Goal: Task Accomplishment & Management: Manage account settings

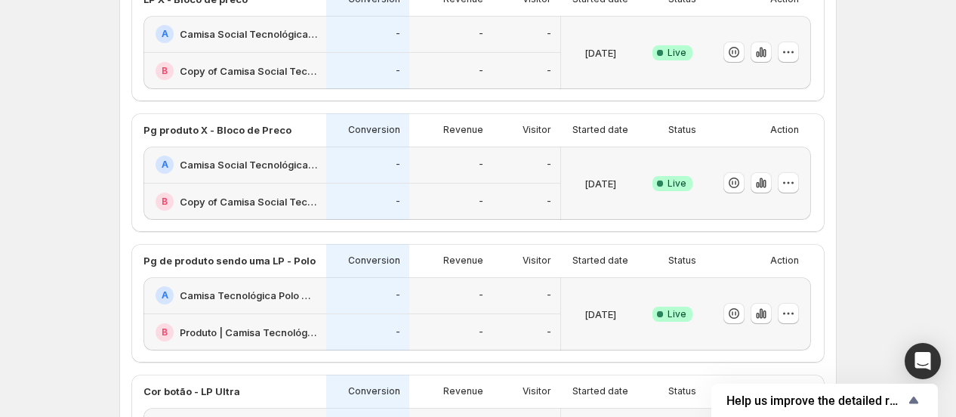
scroll to position [419, 0]
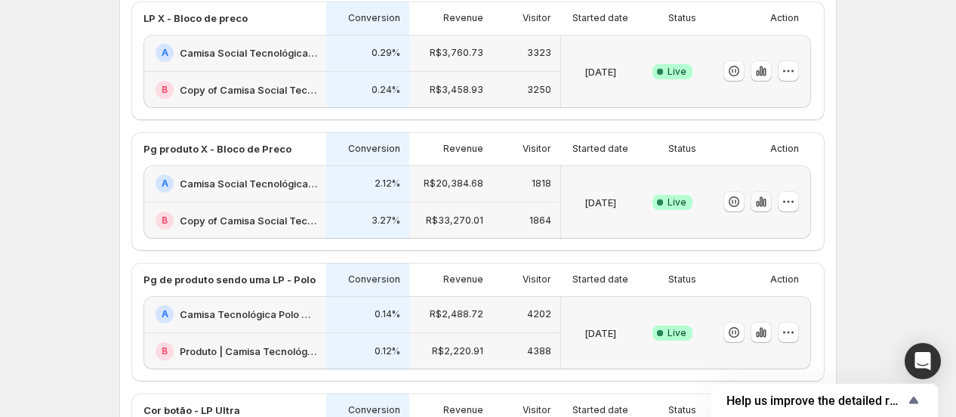
click at [767, 196] on icon "button" at bounding box center [761, 201] width 15 height 15
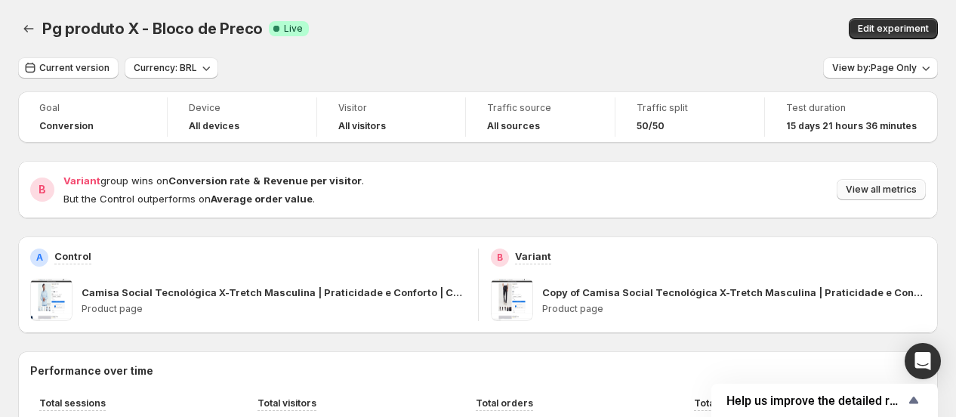
click at [858, 181] on button "View all metrics" at bounding box center [881, 189] width 89 height 21
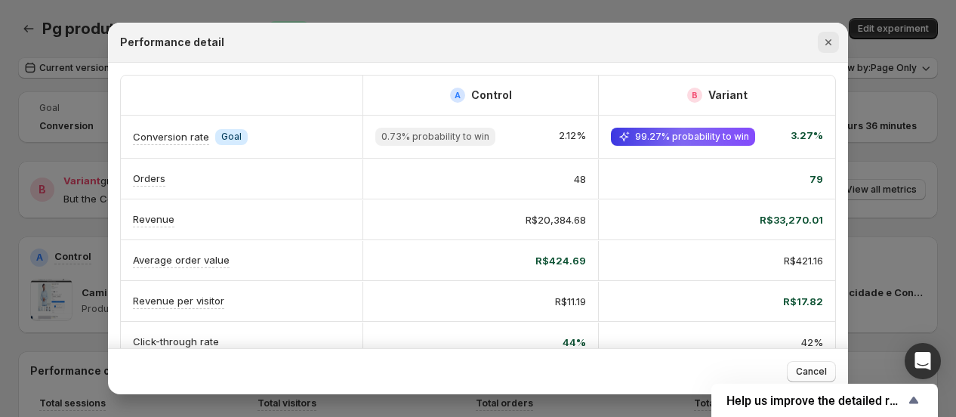
click at [827, 37] on icon "Close" at bounding box center [828, 42] width 15 height 15
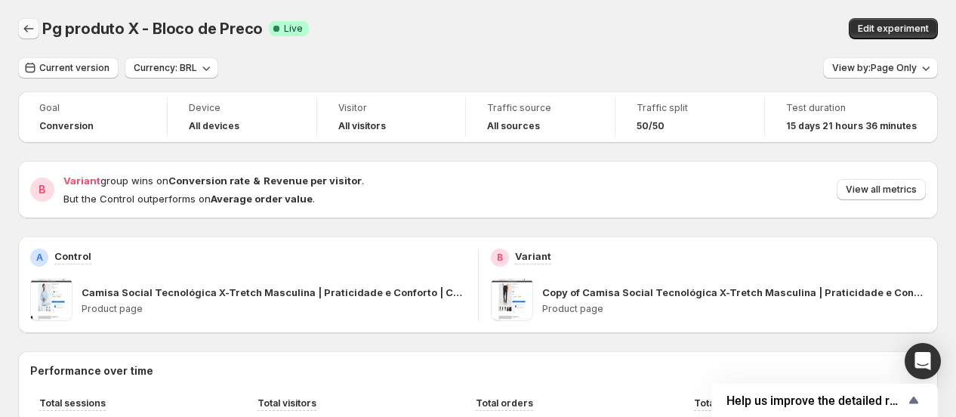
click at [32, 25] on icon "Back" at bounding box center [28, 28] width 15 height 15
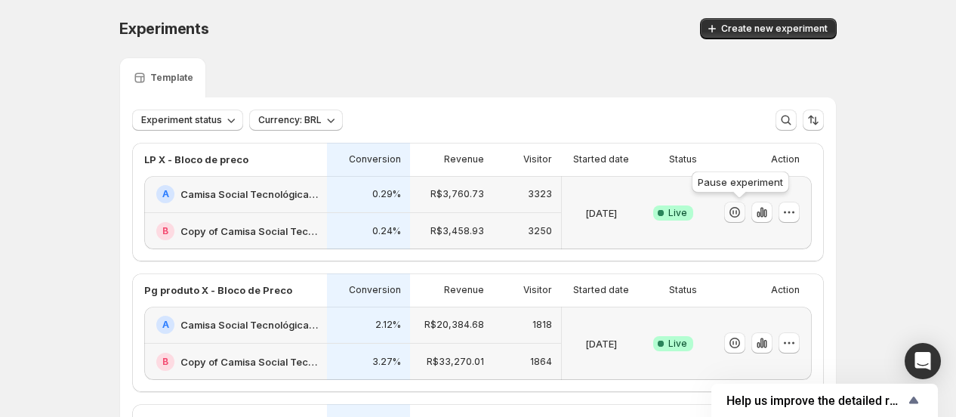
click at [736, 207] on icon "button" at bounding box center [734, 212] width 15 height 15
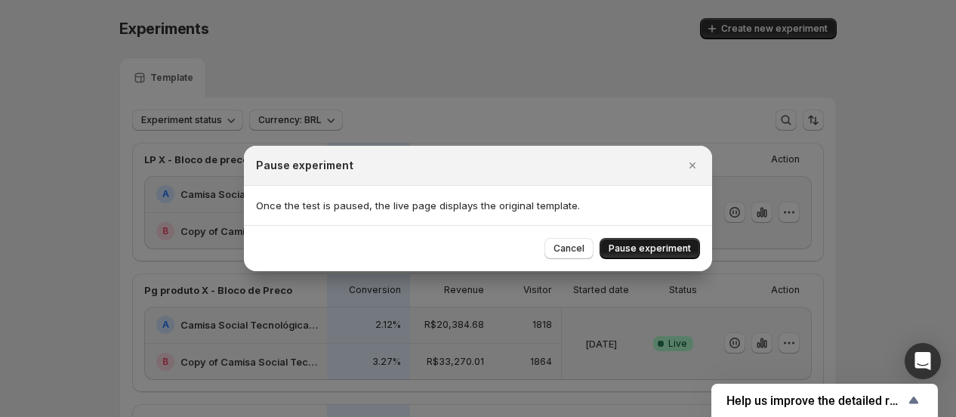
click at [650, 248] on span "Pause experiment" at bounding box center [650, 248] width 82 height 12
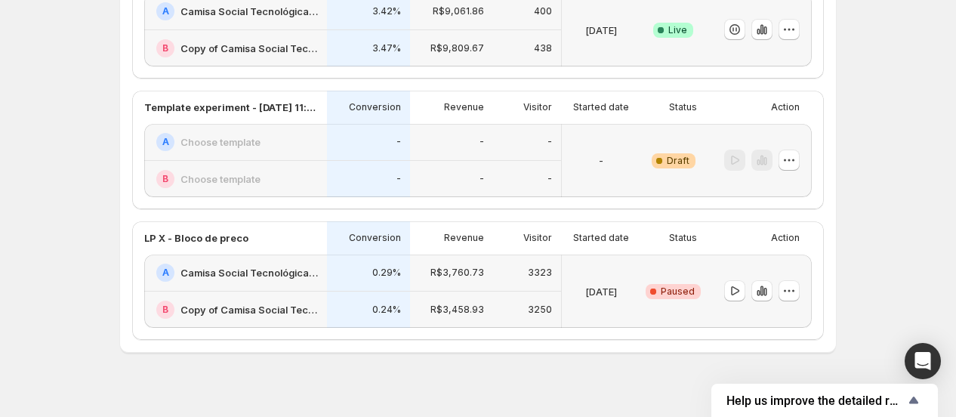
scroll to position [723, 0]
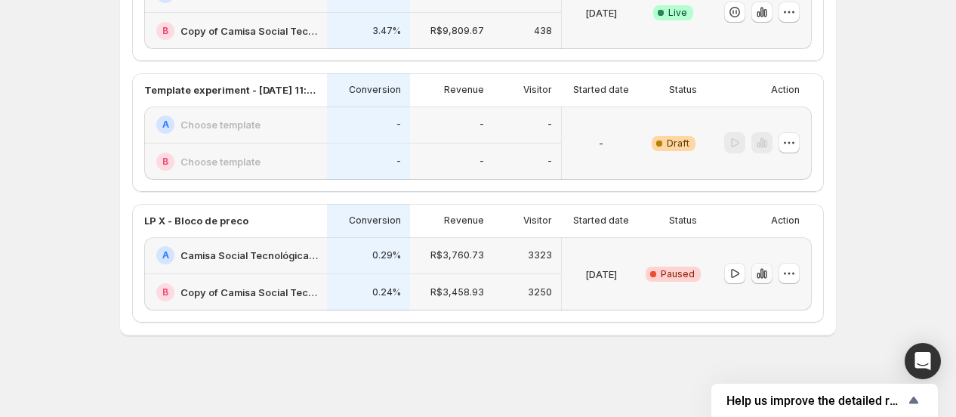
click at [764, 272] on icon "button" at bounding box center [762, 273] width 15 height 15
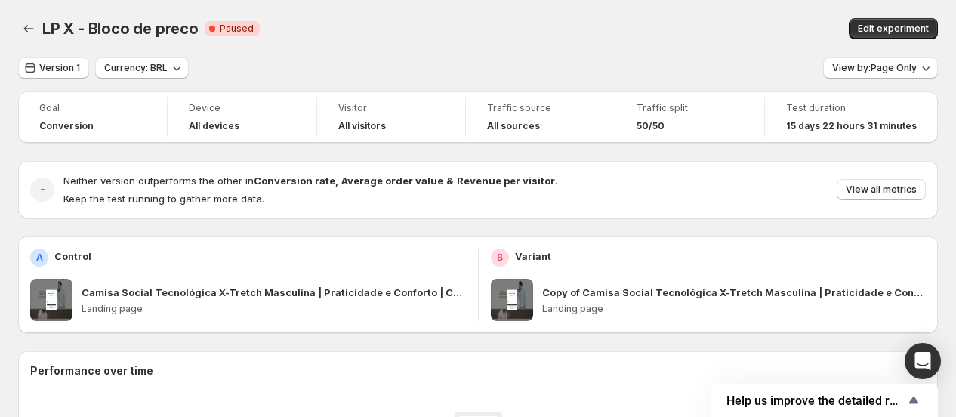
click at [879, 178] on div "Neither version outperforms the other in Conversion rate , Average order value …" at bounding box center [494, 189] width 863 height 33
click at [878, 180] on button "View all metrics" at bounding box center [881, 189] width 89 height 21
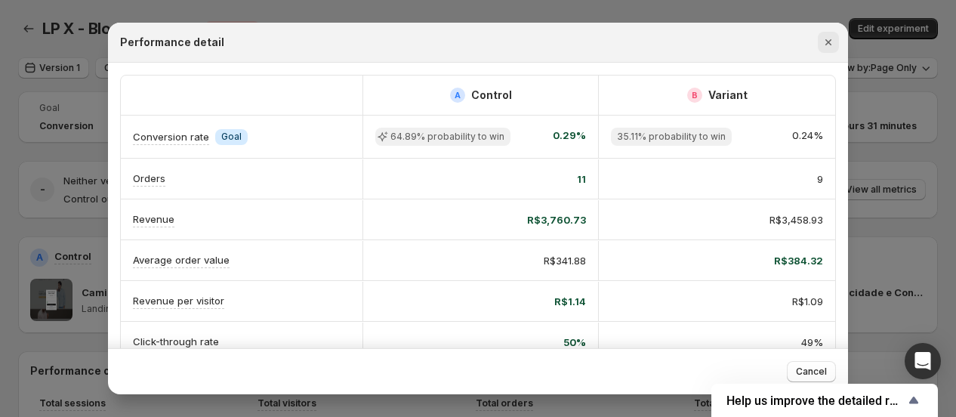
click at [827, 39] on icon "Close" at bounding box center [828, 42] width 15 height 15
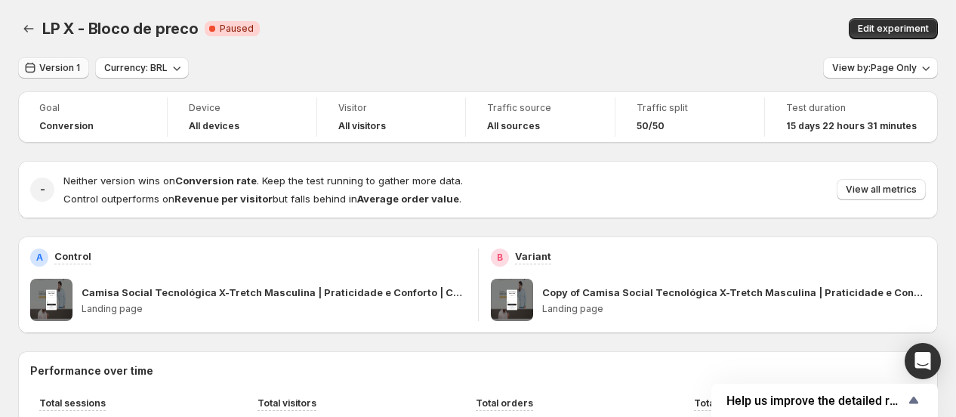
click at [48, 60] on button "Version 1" at bounding box center [53, 67] width 71 height 21
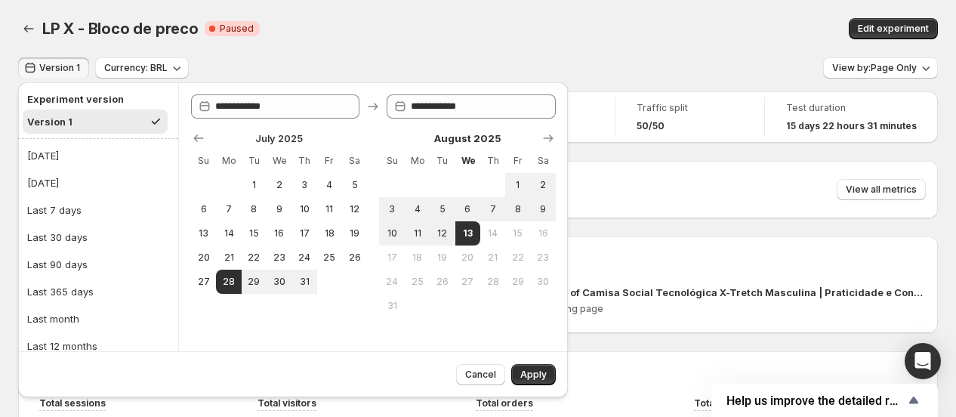
click at [48, 62] on span "Version 1" at bounding box center [59, 68] width 41 height 12
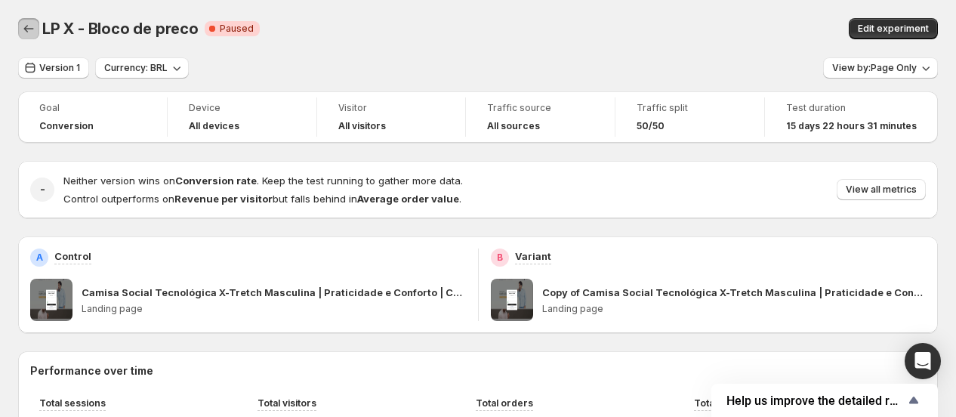
click at [18, 34] on button "Back" at bounding box center [28, 28] width 21 height 21
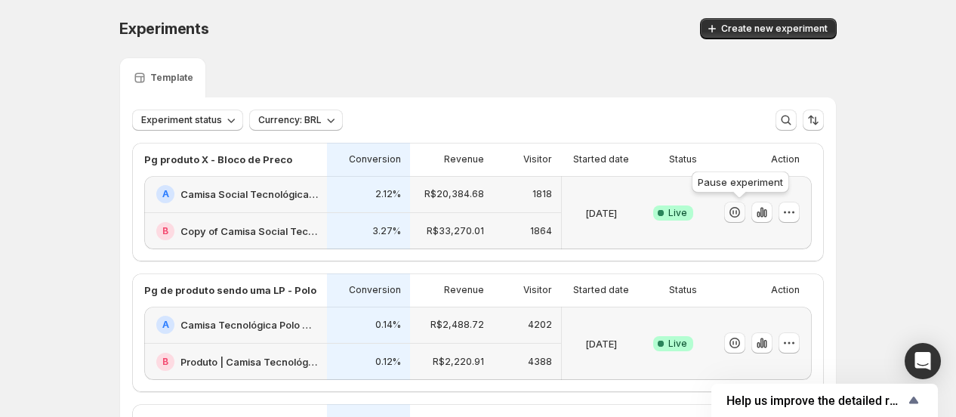
click at [737, 210] on icon "button" at bounding box center [734, 212] width 15 height 15
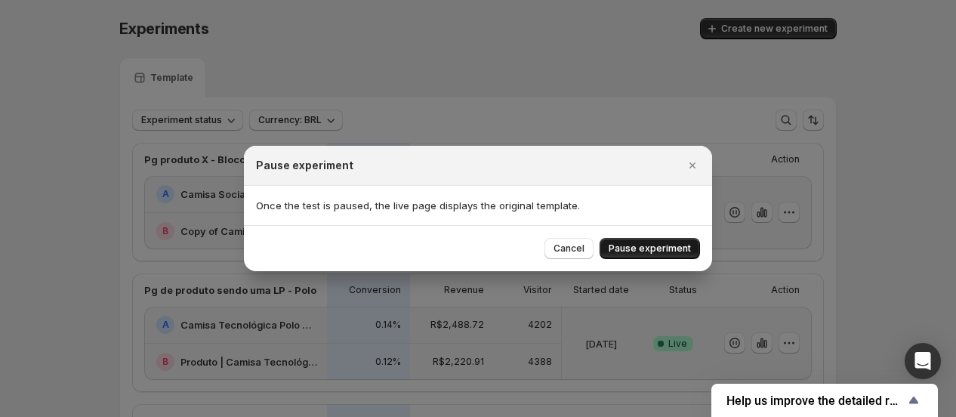
click at [645, 246] on span "Pause experiment" at bounding box center [650, 248] width 82 height 12
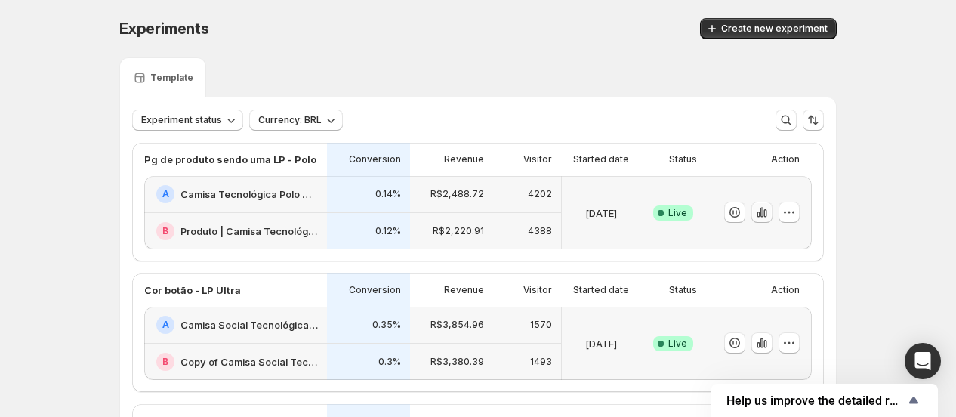
click at [770, 208] on icon "button" at bounding box center [762, 212] width 15 height 15
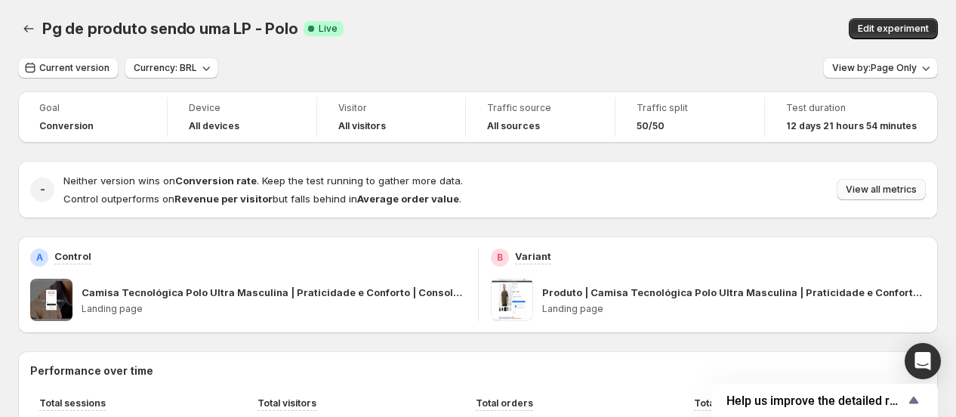
click at [855, 185] on button "View all metrics" at bounding box center [881, 189] width 89 height 21
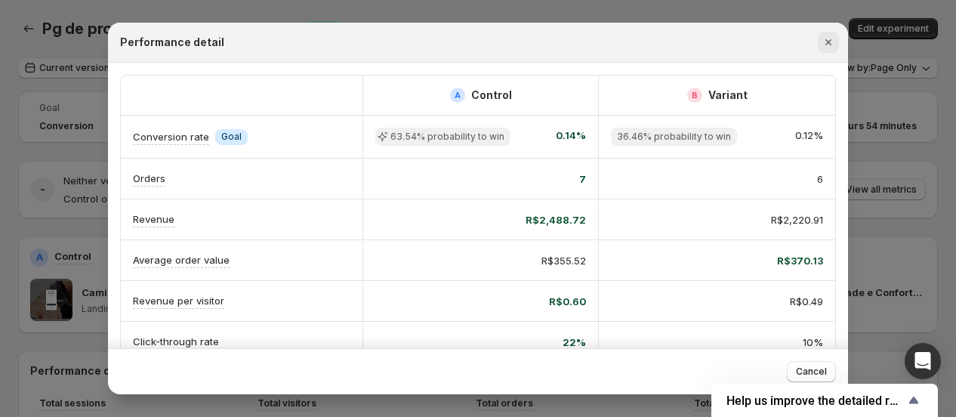
click at [822, 38] on icon "Close" at bounding box center [828, 42] width 15 height 15
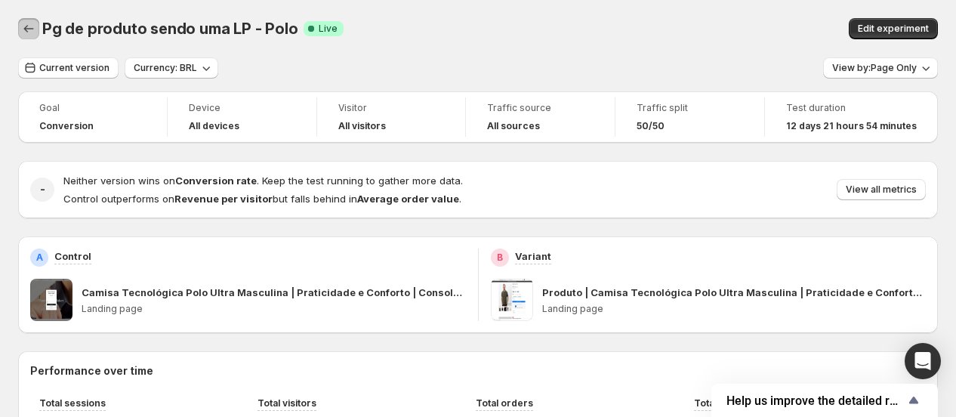
click at [30, 20] on button "Back" at bounding box center [28, 28] width 21 height 21
